Goal: Check status

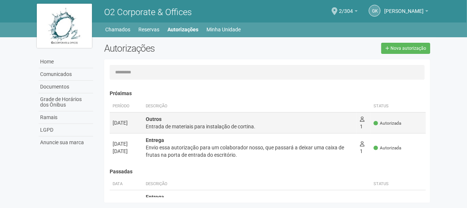
click at [183, 126] on div "Entrada de materiais para instalação de cortina." at bounding box center [250, 126] width 208 height 7
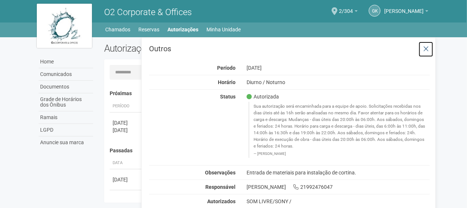
click at [426, 49] on icon at bounding box center [426, 48] width 6 height 7
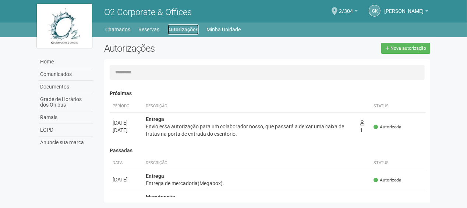
click at [176, 29] on link "Autorizações" at bounding box center [183, 29] width 31 height 10
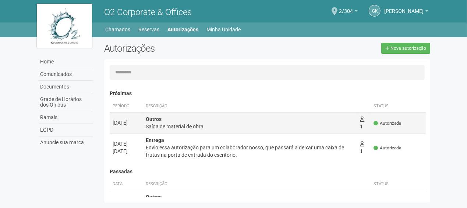
click at [227, 123] on div "Saída de material de obra." at bounding box center [250, 126] width 208 height 7
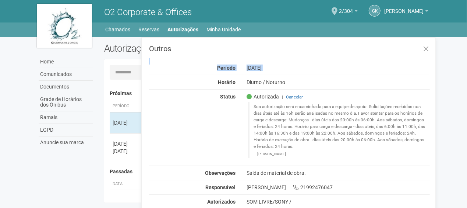
drag, startPoint x: 244, startPoint y: 63, endPoint x: 292, endPoint y: 71, distance: 49.3
click at [292, 71] on div "Outros Período 22/08/2025 Horário Diurno / Noturno Status Autorizada | Cancelar…" at bounding box center [289, 124] width 281 height 159
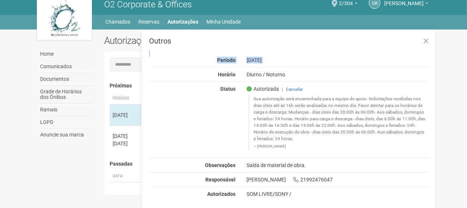
scroll to position [11, 0]
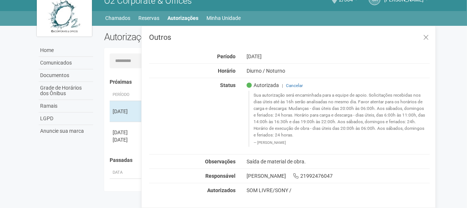
click at [286, 63] on div "Outros Período 22/08/2025 Horário Diurno / Noturno Status Autorizada | Cancelar…" at bounding box center [289, 112] width 281 height 159
click at [427, 35] on icon at bounding box center [426, 37] width 6 height 7
